Goal: Task Accomplishment & Management: Use online tool/utility

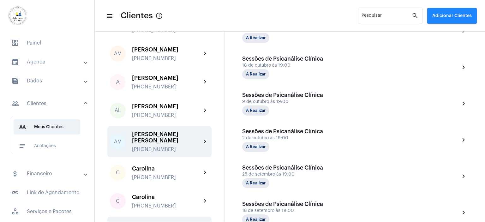
scroll to position [32, 0]
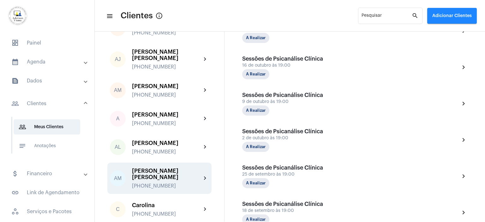
click at [157, 168] on div "[PERSON_NAME] [PERSON_NAME]" at bounding box center [166, 174] width 69 height 13
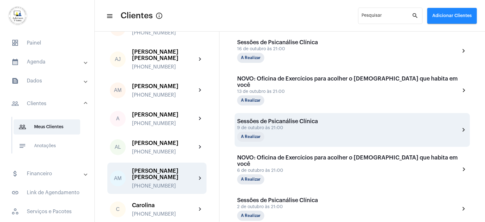
scroll to position [253, 0]
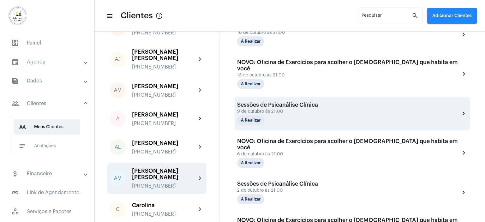
click at [282, 109] on div "9 de outubro às 21:00" at bounding box center [277, 111] width 81 height 5
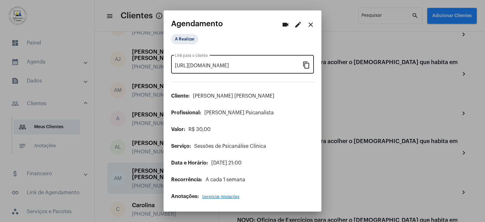
click at [306, 64] on mat-icon "content_copy" at bounding box center [307, 65] width 8 height 8
click at [307, 65] on mat-icon "content_copy" at bounding box center [307, 65] width 8 height 8
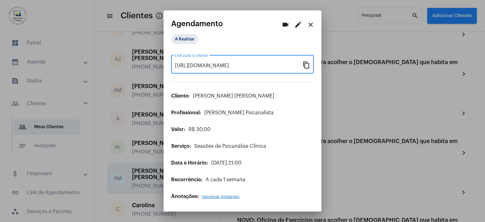
click at [312, 26] on mat-icon "close" at bounding box center [311, 25] width 8 height 8
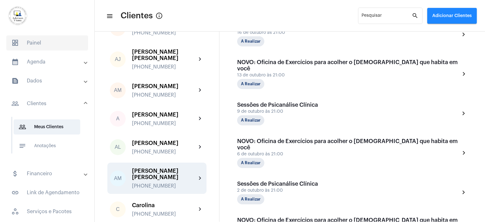
click at [38, 40] on span "dashboard Painel" at bounding box center [47, 42] width 82 height 15
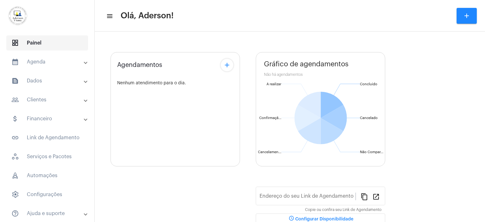
type input "[URL][DOMAIN_NAME][PERSON_NAME]"
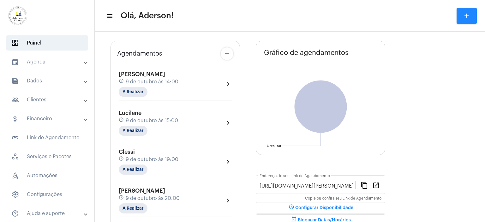
scroll to position [63, 0]
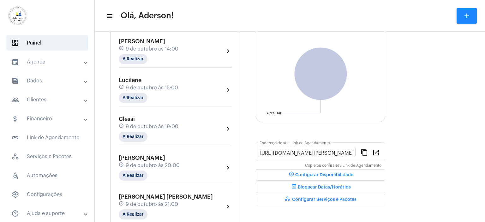
click at [147, 132] on div "Clessi schedule 9 de outubro às 19:00 A Realizar" at bounding box center [149, 129] width 60 height 26
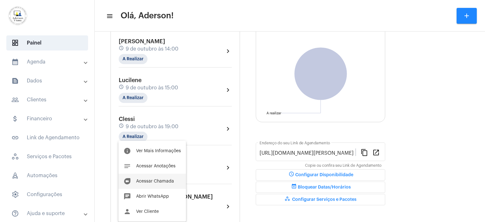
click at [158, 182] on span "Acessar Chamada" at bounding box center [155, 181] width 38 height 4
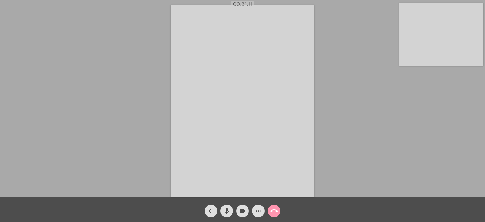
click at [350, 90] on div "Acessando Câmera e Microfone..." at bounding box center [243, 100] width 484 height 197
